Goal: Download file/media

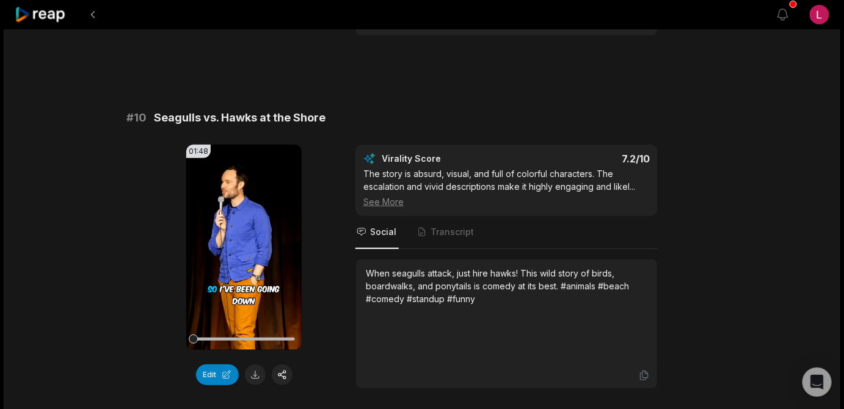
scroll to position [3345, 0]
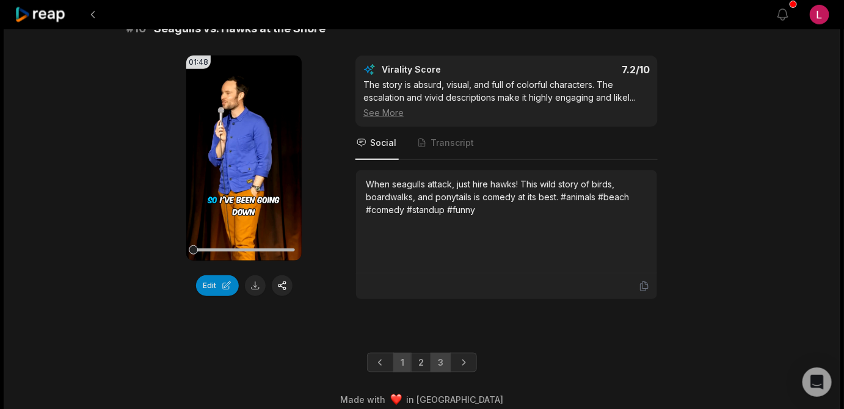
click at [442, 353] on link "3" at bounding box center [440, 363] width 20 height 20
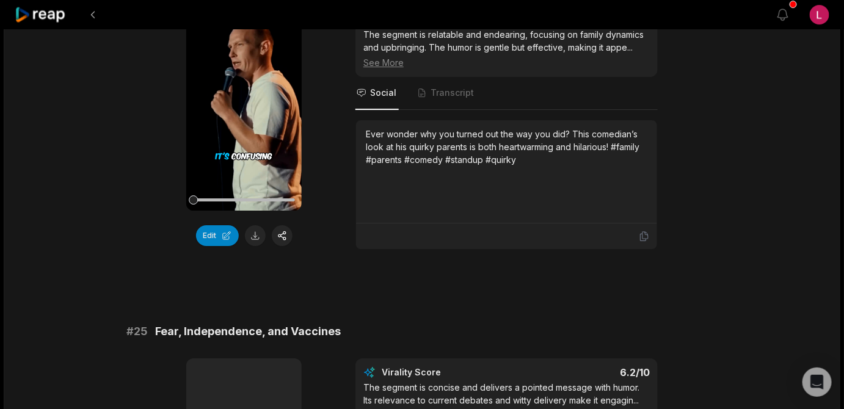
scroll to position [1117, 0]
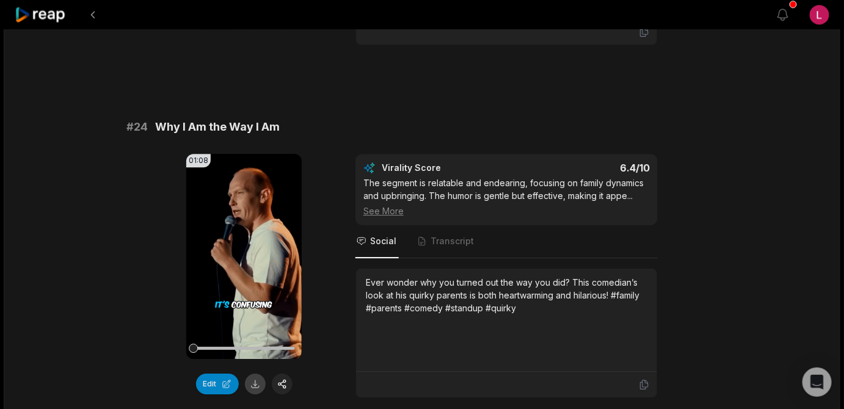
click at [255, 374] on button at bounding box center [255, 384] width 21 height 21
drag, startPoint x: 290, startPoint y: 111, endPoint x: 157, endPoint y: 107, distance: 133.2
click at [157, 118] on div "# 24 Why I Am the Way I Am" at bounding box center [421, 126] width 591 height 17
copy span "Why I Am the Way I Am"
click at [245, 251] on icon at bounding box center [243, 256] width 9 height 10
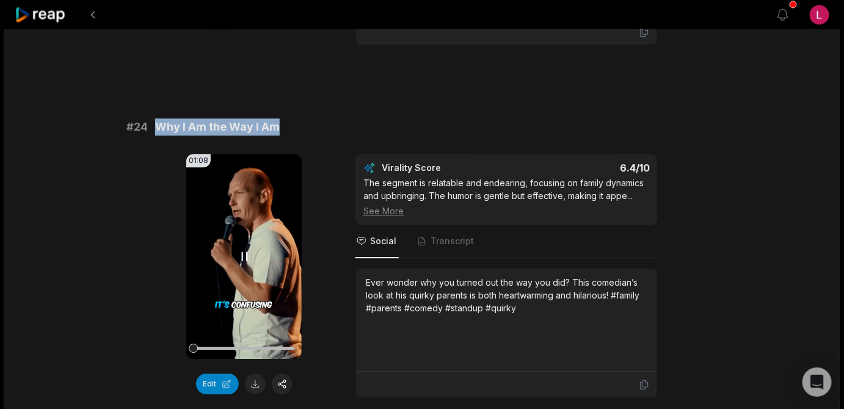
click at [243, 249] on icon at bounding box center [244, 256] width 15 height 15
click at [243, 251] on icon at bounding box center [243, 256] width 9 height 10
click at [245, 249] on icon at bounding box center [244, 256] width 15 height 15
